Goal: Transaction & Acquisition: Purchase product/service

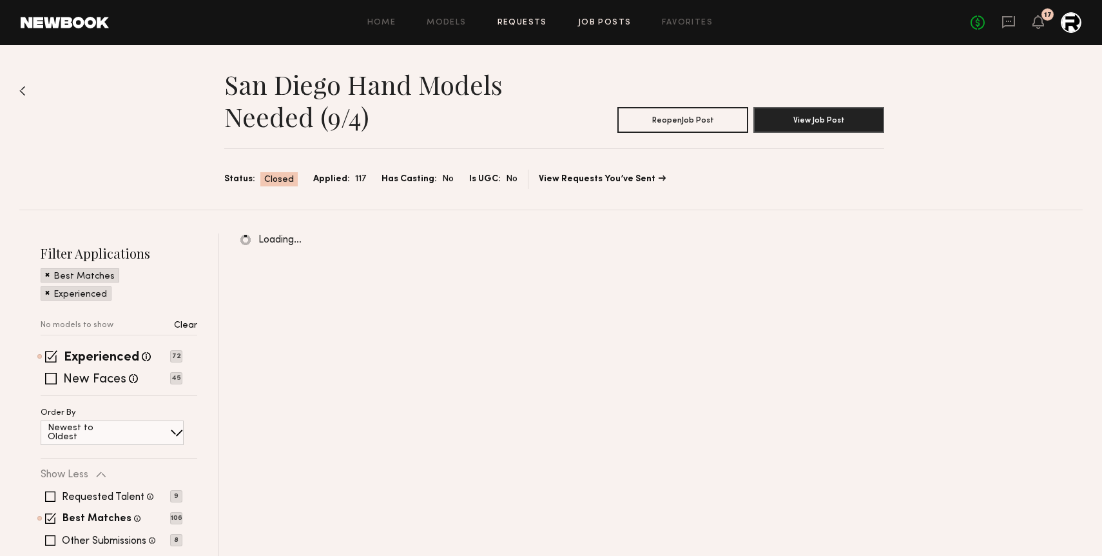
click at [517, 19] on link "Requests" at bounding box center [523, 23] width 50 height 8
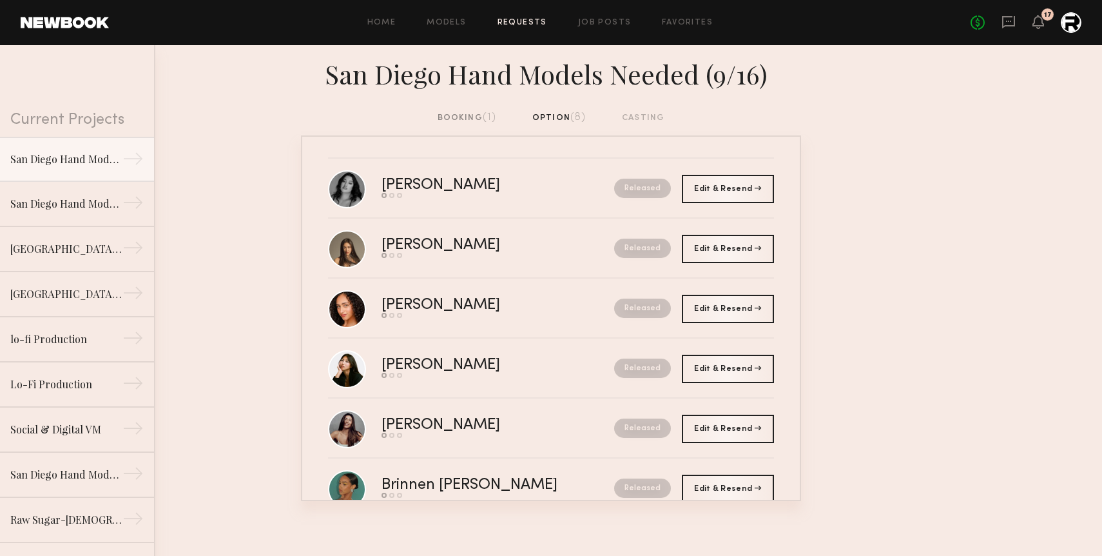
click at [474, 118] on div "booking (1)" at bounding box center [467, 118] width 59 height 14
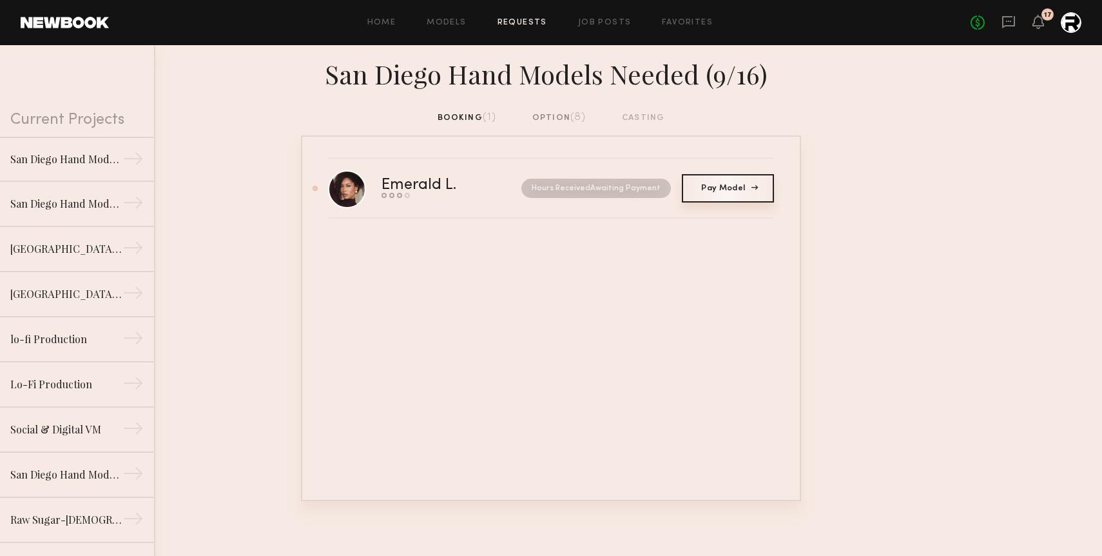
click at [723, 186] on span "Pay Model" at bounding box center [727, 188] width 53 height 8
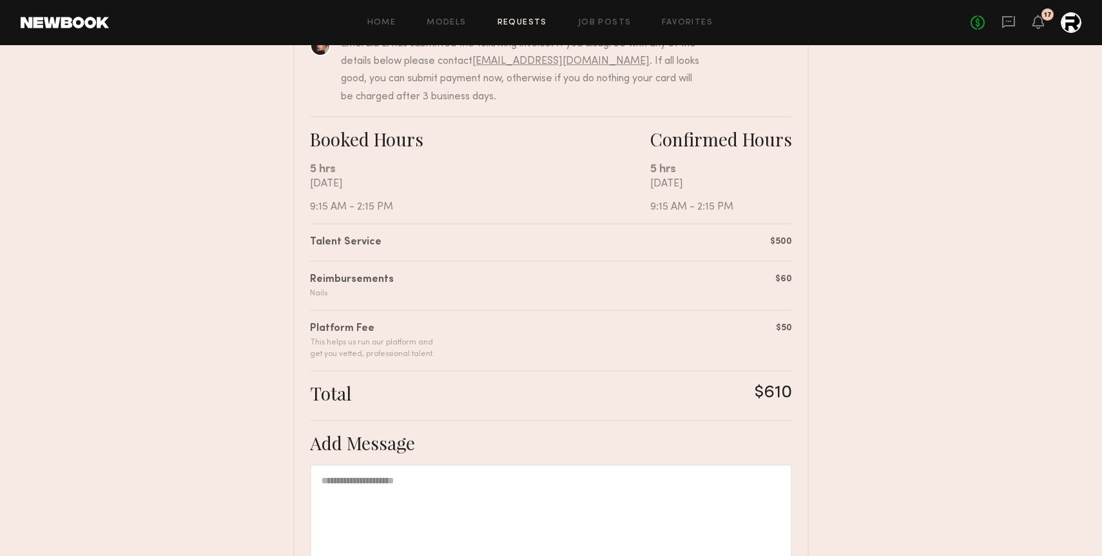
scroll to position [176, 0]
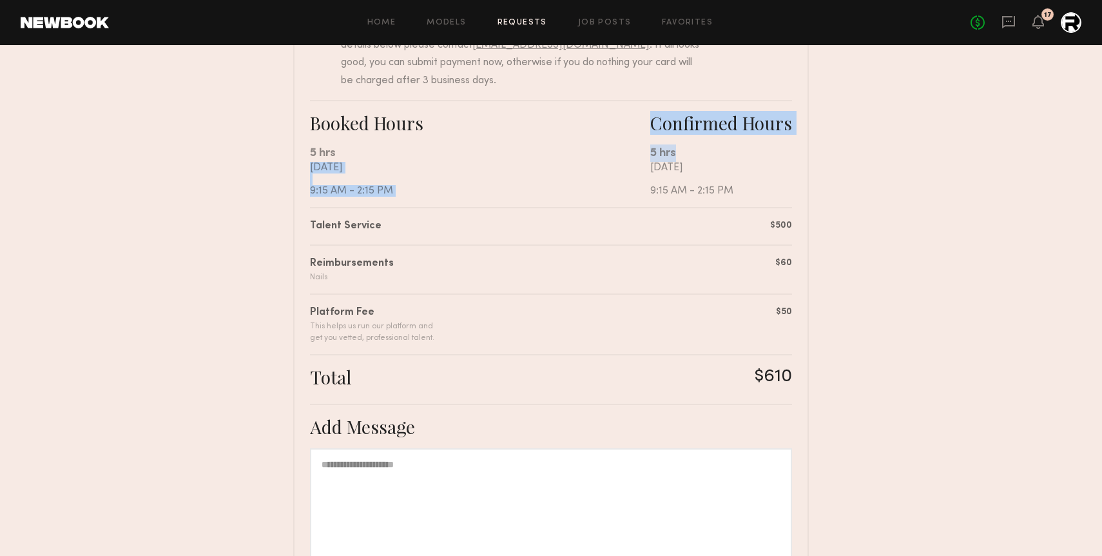
drag, startPoint x: 689, startPoint y: 153, endPoint x: 641, endPoint y: 149, distance: 48.5
click at [641, 149] on div "Booked Hours 5 hrs [DATE] 9:15 AM - 2:15 PM Confirmed Hours 5 hrs [DATE] 9:15 A…" at bounding box center [551, 153] width 482 height 107
click at [641, 149] on div "5 hrs" at bounding box center [480, 152] width 340 height 17
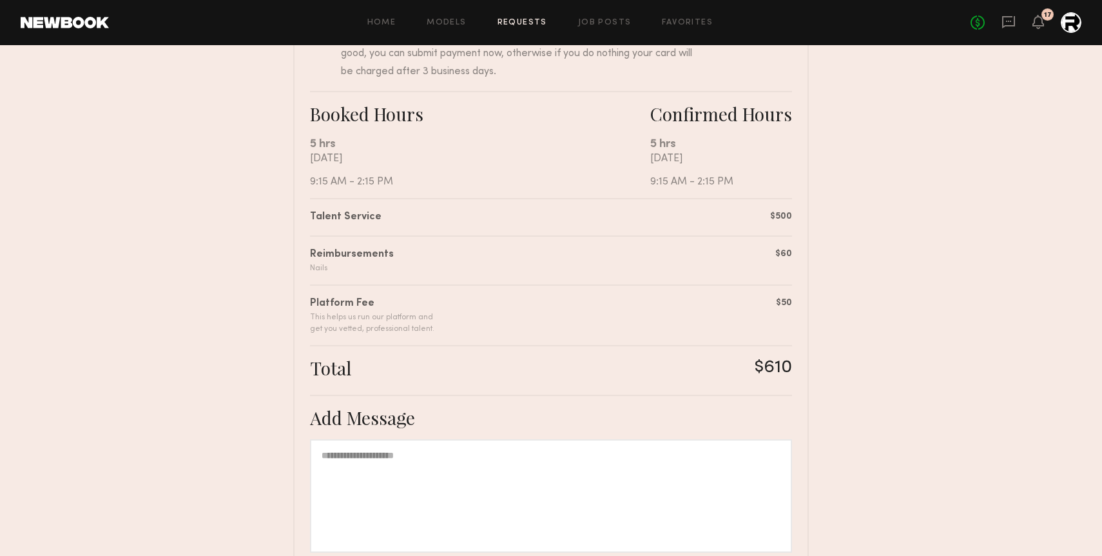
scroll to position [317, 0]
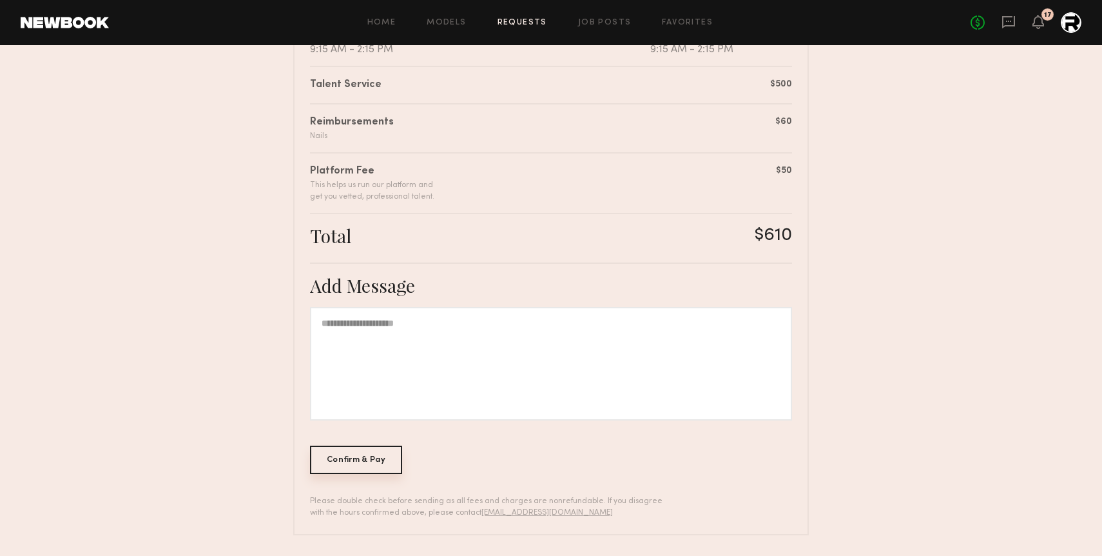
click at [371, 454] on div "Confirm & Pay" at bounding box center [356, 459] width 92 height 28
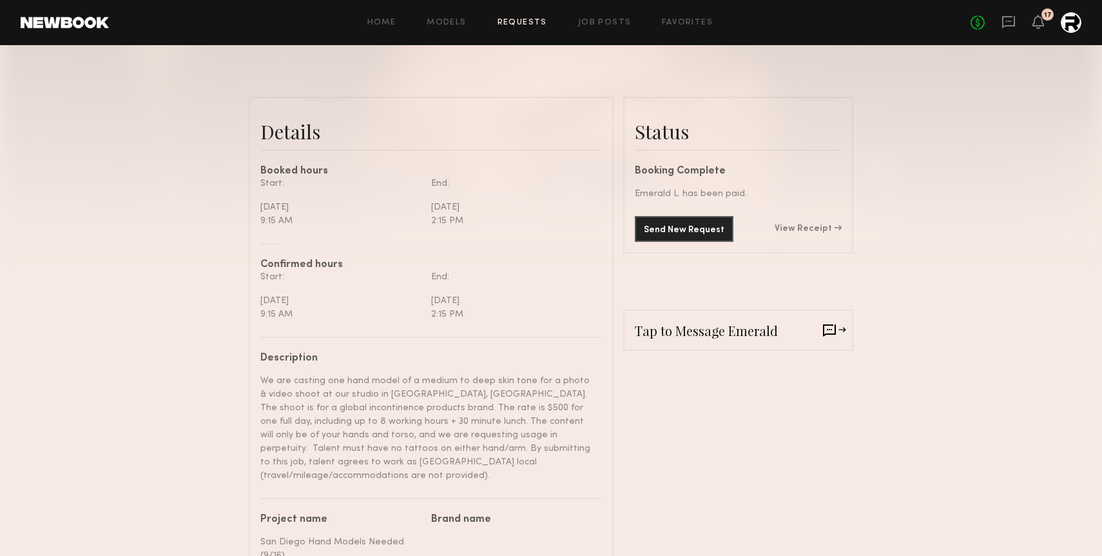
scroll to position [239, 0]
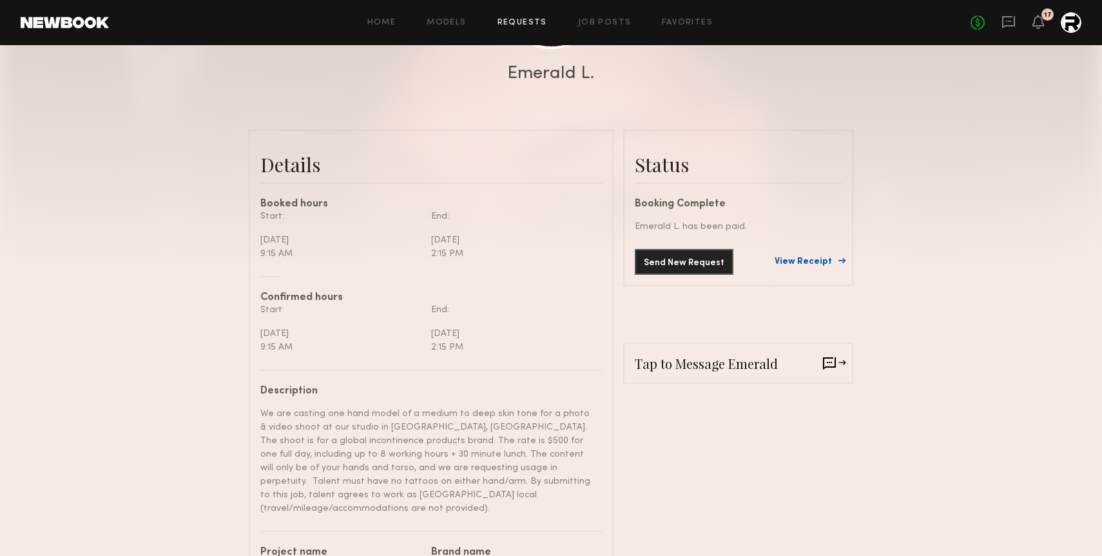
click at [812, 263] on link "View Receipt" at bounding box center [808, 261] width 67 height 9
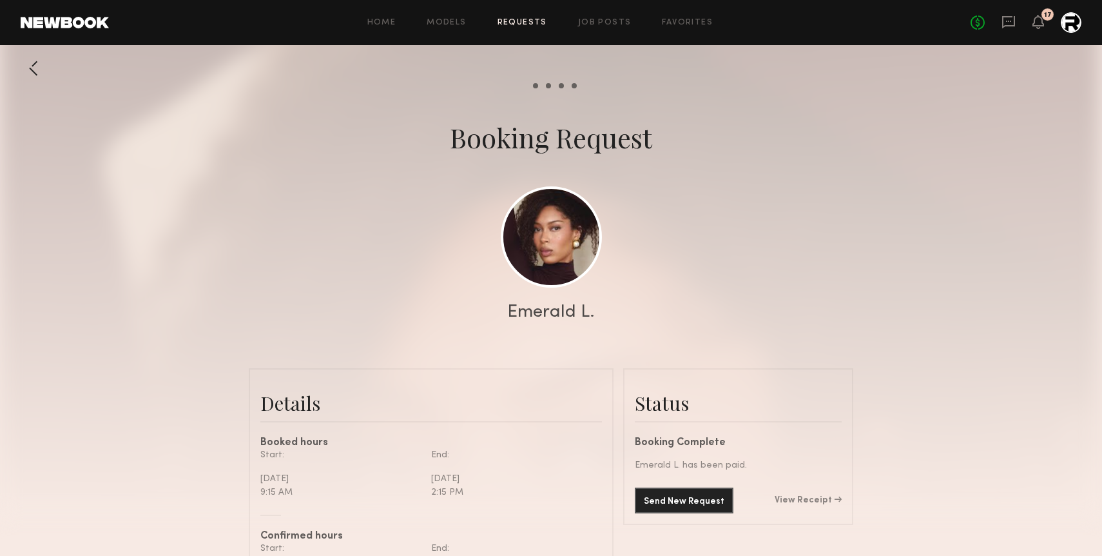
click at [521, 21] on link "Requests" at bounding box center [523, 23] width 50 height 8
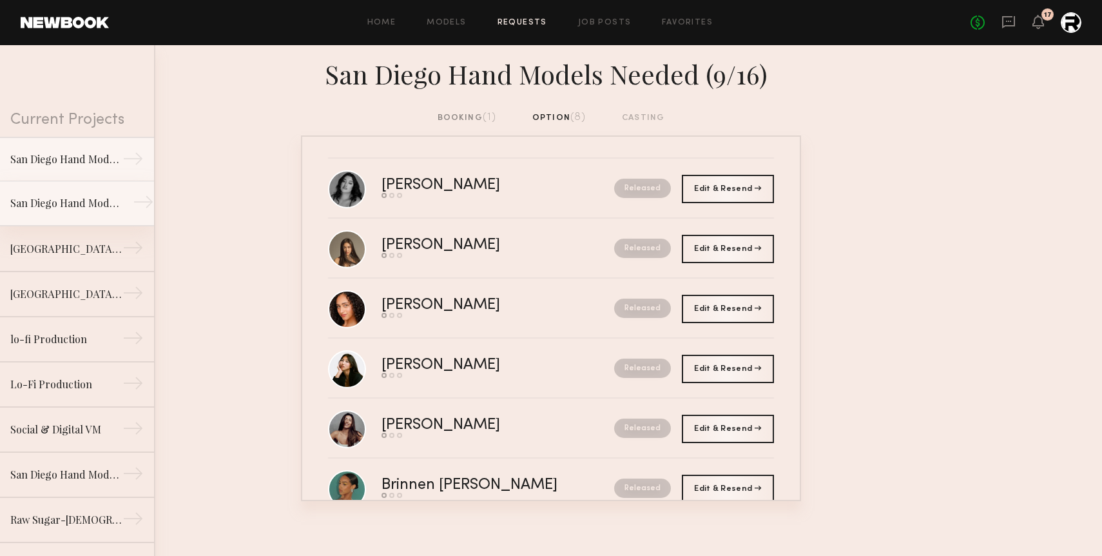
click at [92, 192] on link "San Diego Hand Models Needed (9/4) →" at bounding box center [77, 203] width 154 height 45
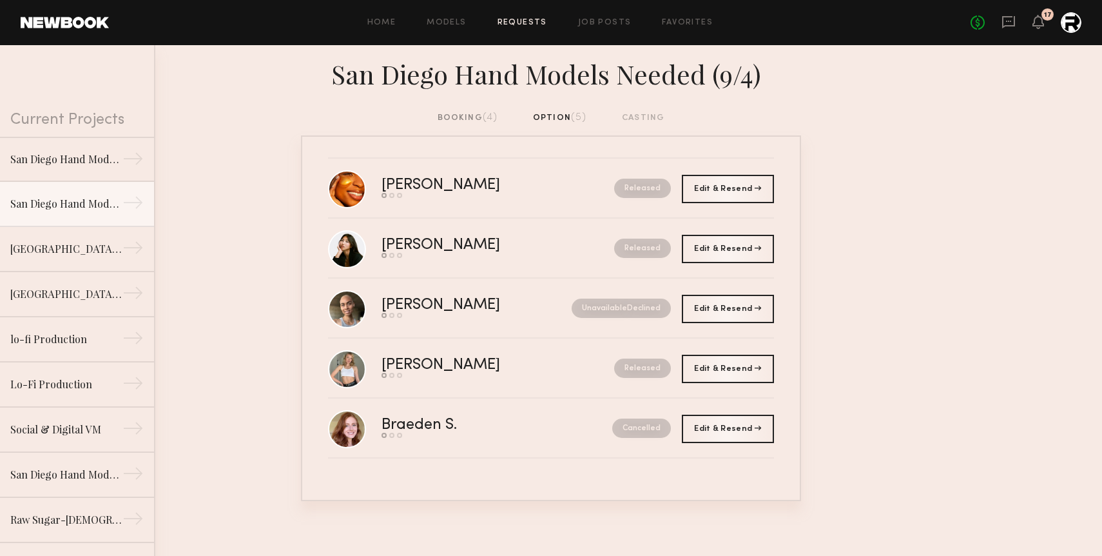
click at [462, 101] on div "San Diego Hand Models Needed (9/4)" at bounding box center [551, 78] width 1102 height 66
click at [458, 114] on div "booking (4)" at bounding box center [468, 118] width 61 height 14
